Goal: Find specific page/section

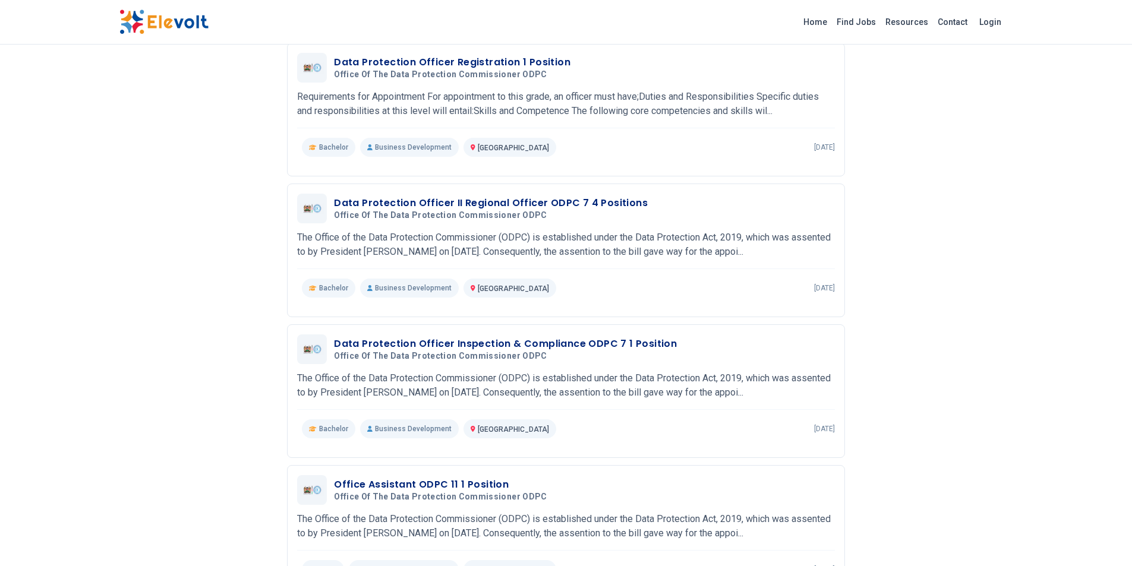
scroll to position [653, 0]
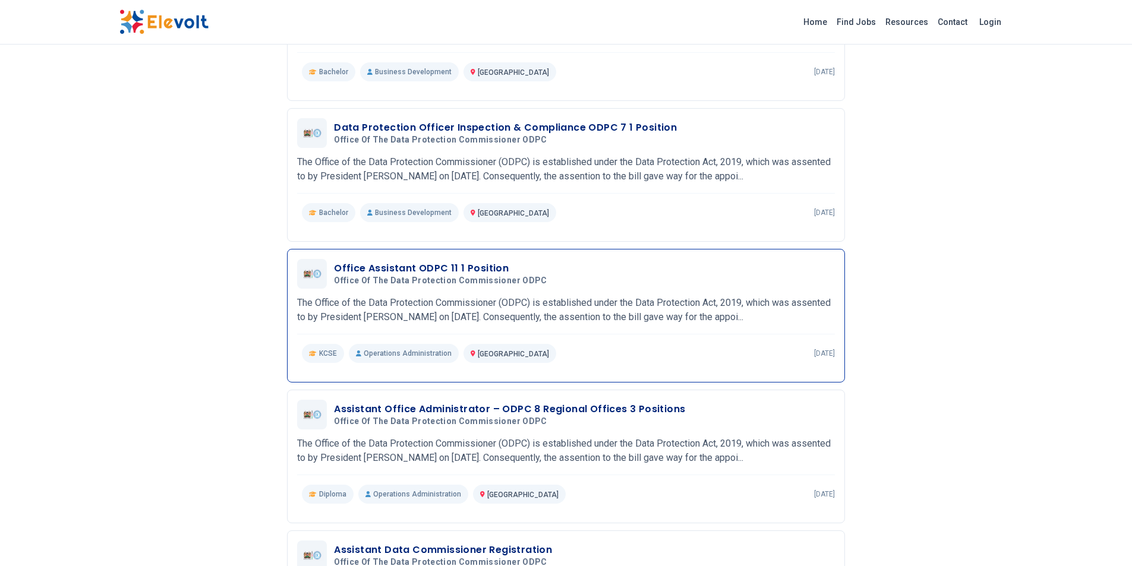
click at [388, 276] on h3 "Office Assistant ODPC 11 1 Position" at bounding box center [442, 268] width 217 height 14
